Goal: Task Accomplishment & Management: Manage account settings

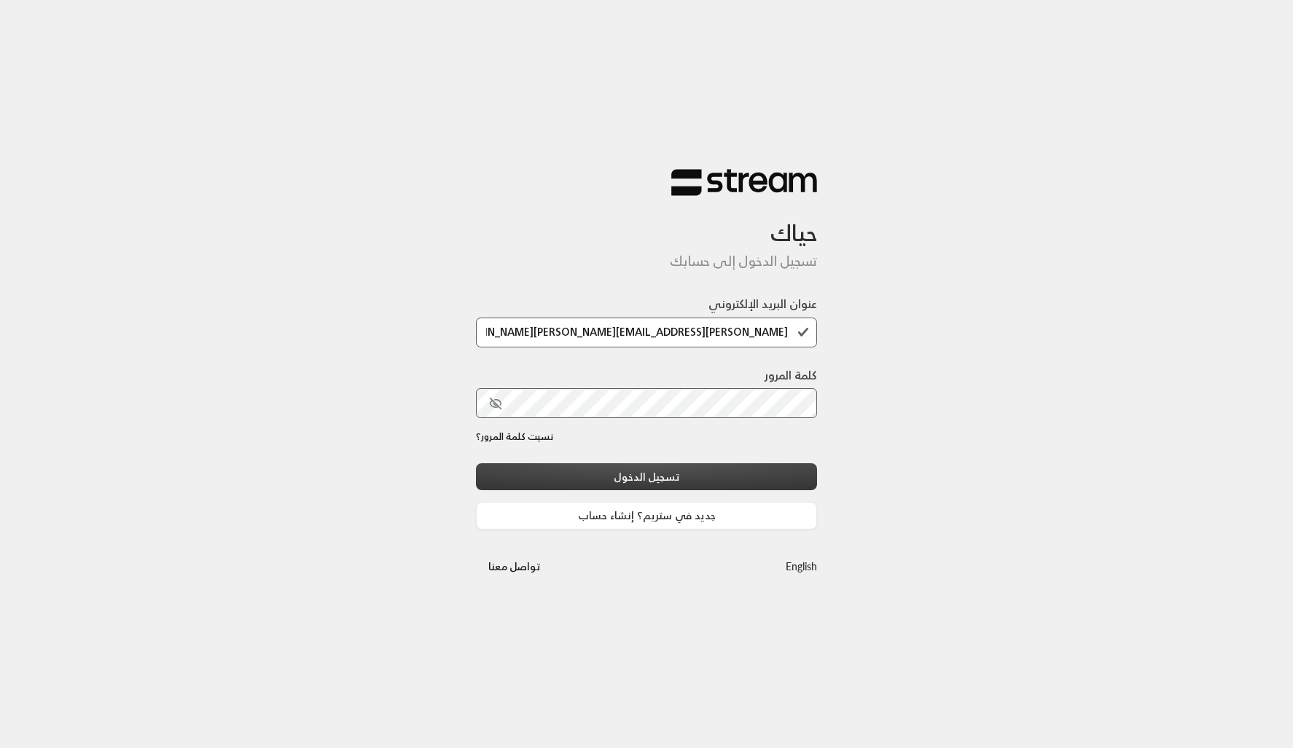
click at [702, 471] on button "تسجيل الدخول" at bounding box center [646, 476] width 341 height 27
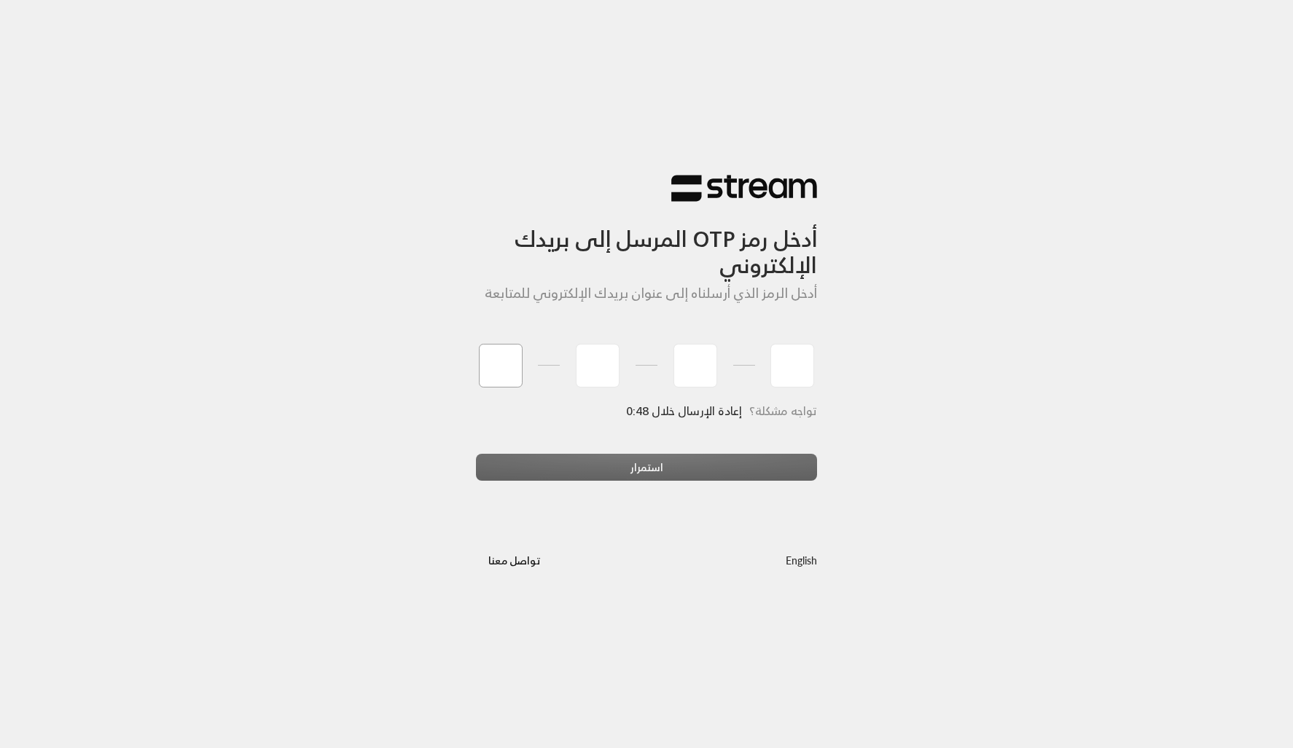
type input "7"
type input "3"
type input "9"
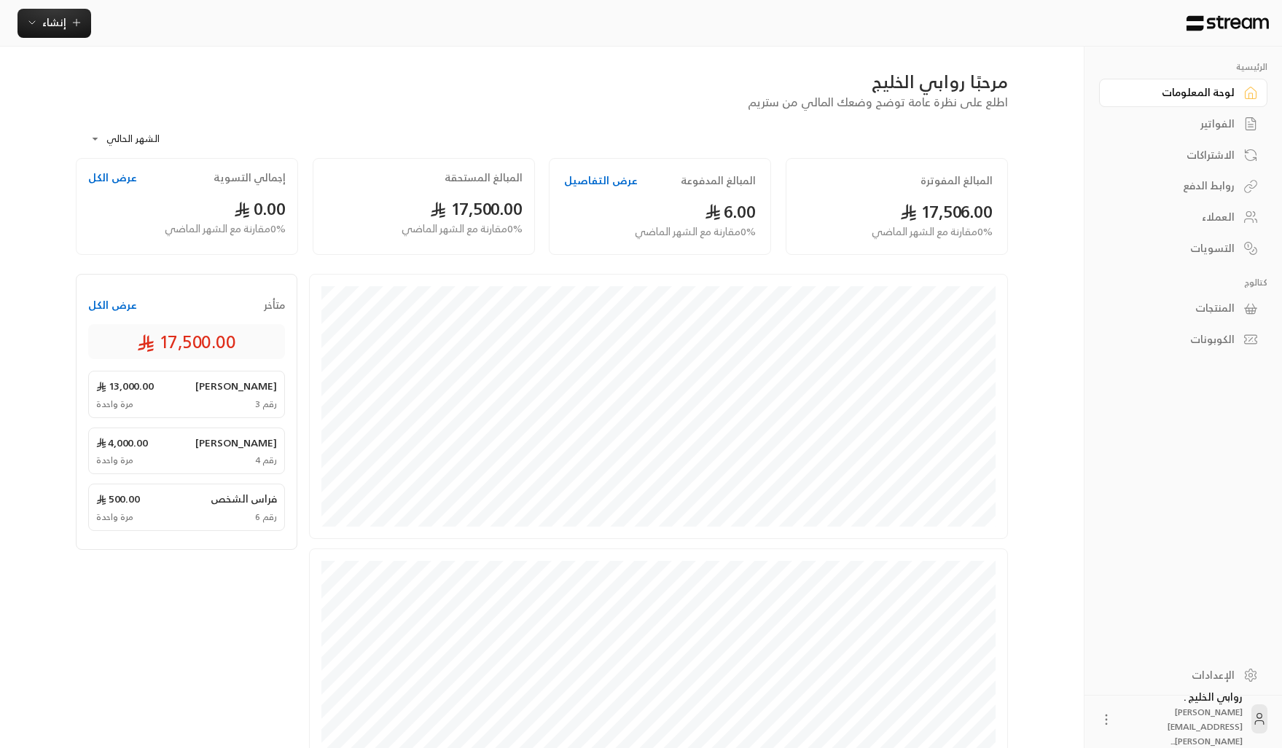
click at [176, 484] on div "فراس الشخص 500.00 رقم 6 مرة واحدة" at bounding box center [186, 507] width 197 height 47
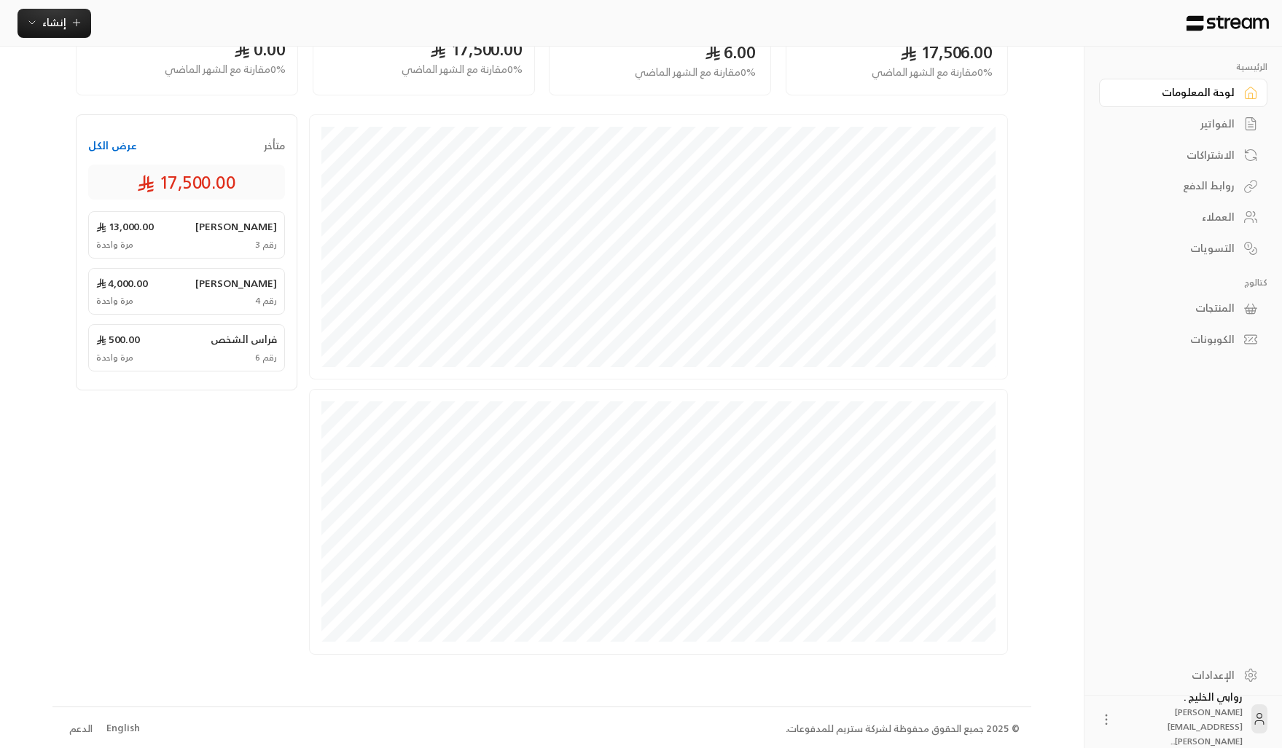
scroll to position [159, 0]
click at [1187, 124] on div "الفواتير" at bounding box center [1175, 124] width 117 height 15
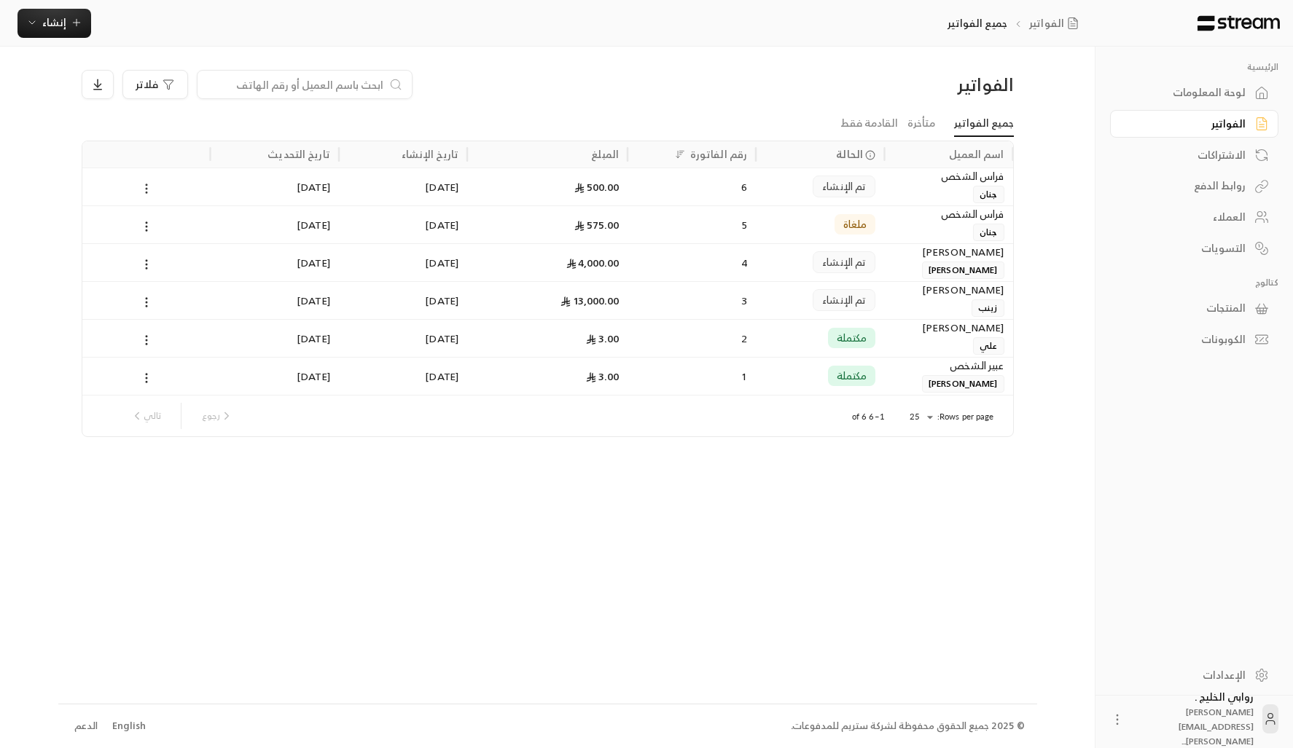
click at [150, 186] on icon at bounding box center [146, 188] width 13 height 13
click at [159, 221] on li "عرض" at bounding box center [162, 227] width 37 height 26
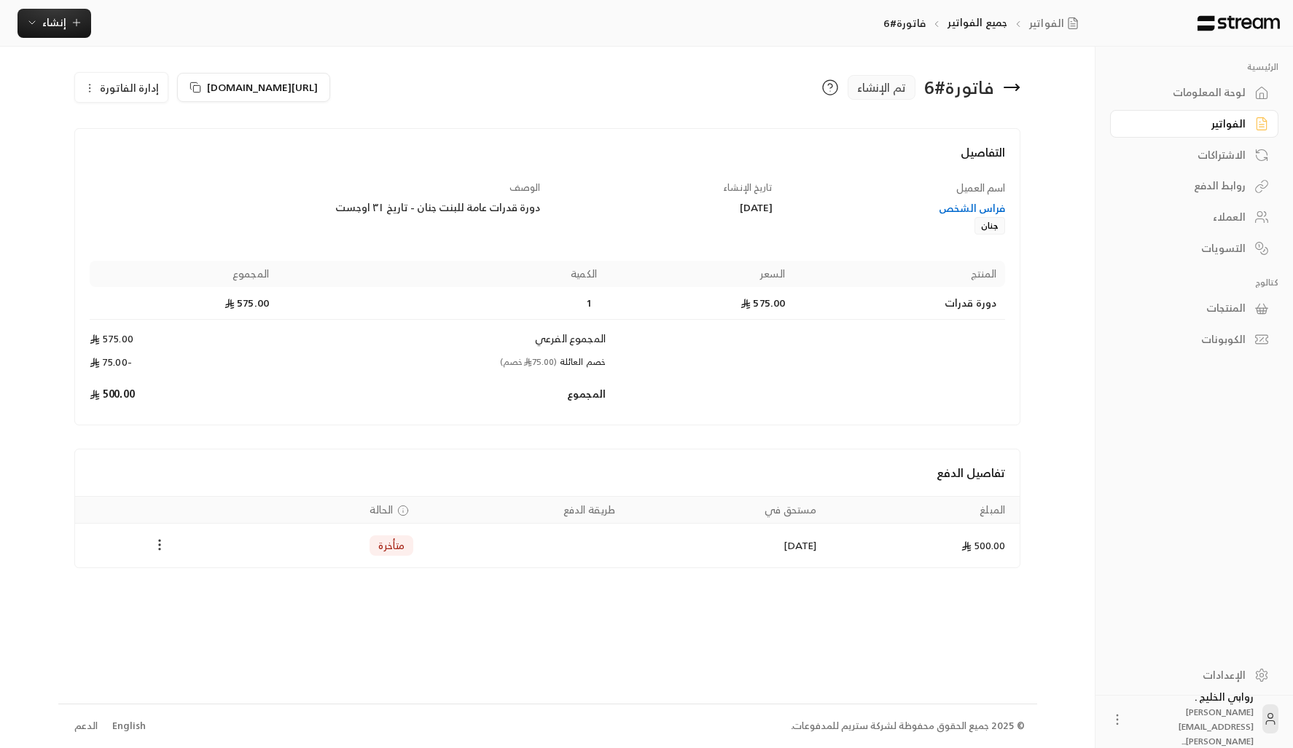
click at [165, 545] on icon "Payments" at bounding box center [159, 545] width 15 height 15
click at [160, 588] on li "تغيير الحالة الى مدفوعة" at bounding box center [214, 583] width 112 height 26
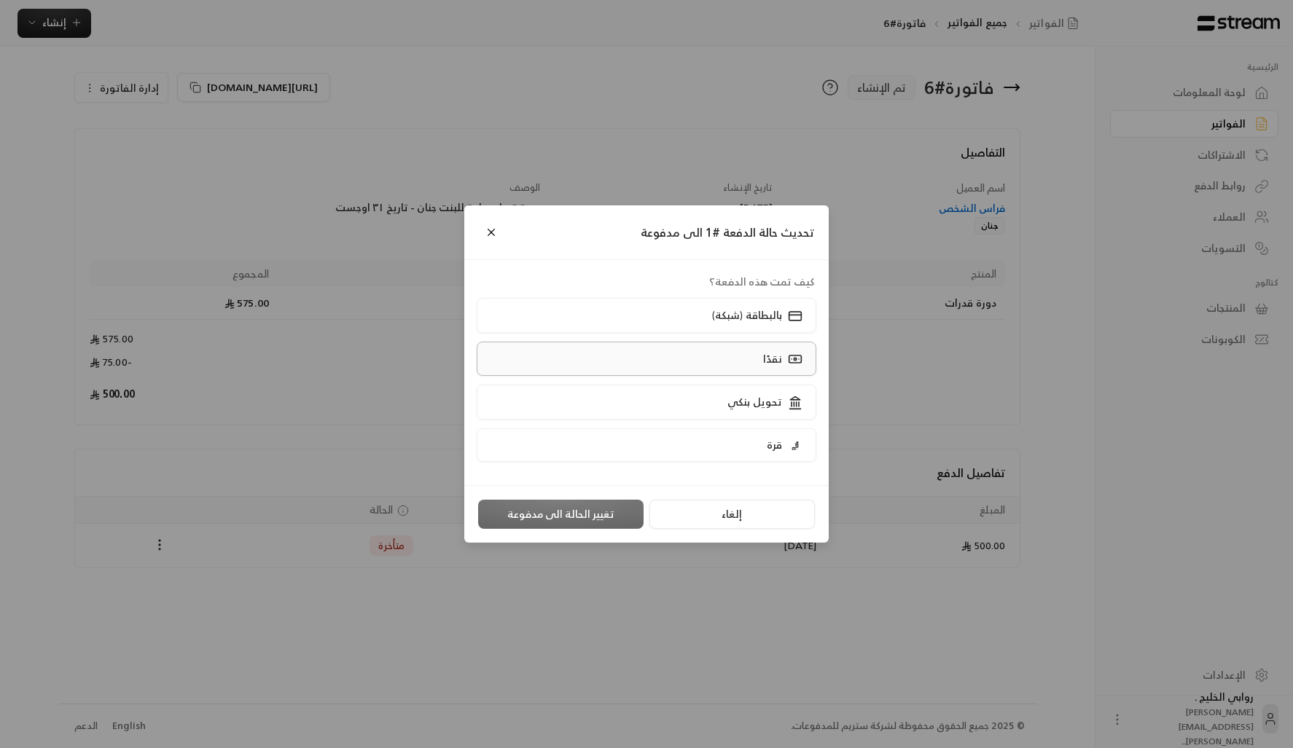
click at [625, 357] on label "نقدًا" at bounding box center [647, 359] width 340 height 34
click at [576, 508] on button "تغيير الحالة الى مدفوعة" at bounding box center [560, 514] width 165 height 29
